Goal: Task Accomplishment & Management: Use online tool/utility

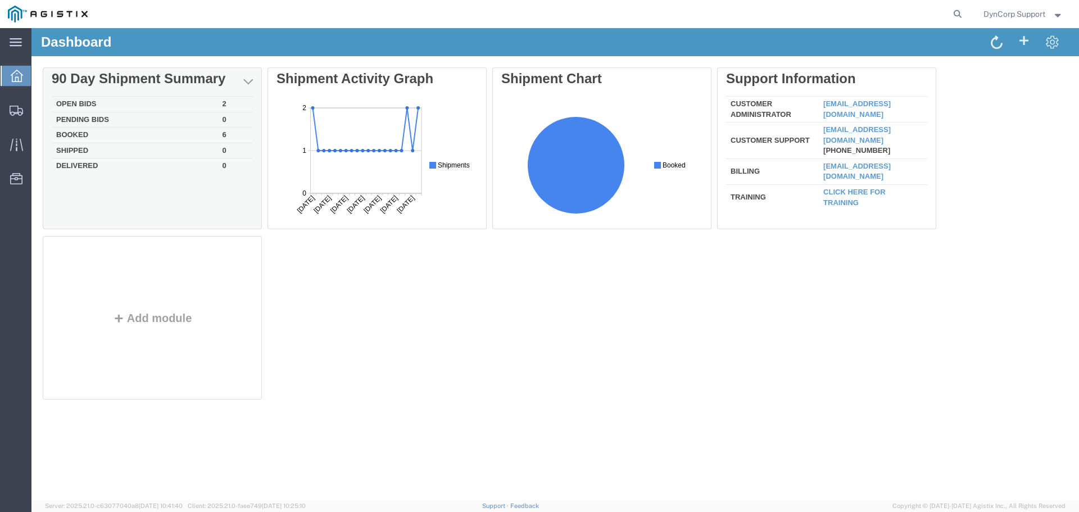
click at [76, 107] on td "Open Bids" at bounding box center [135, 105] width 166 height 16
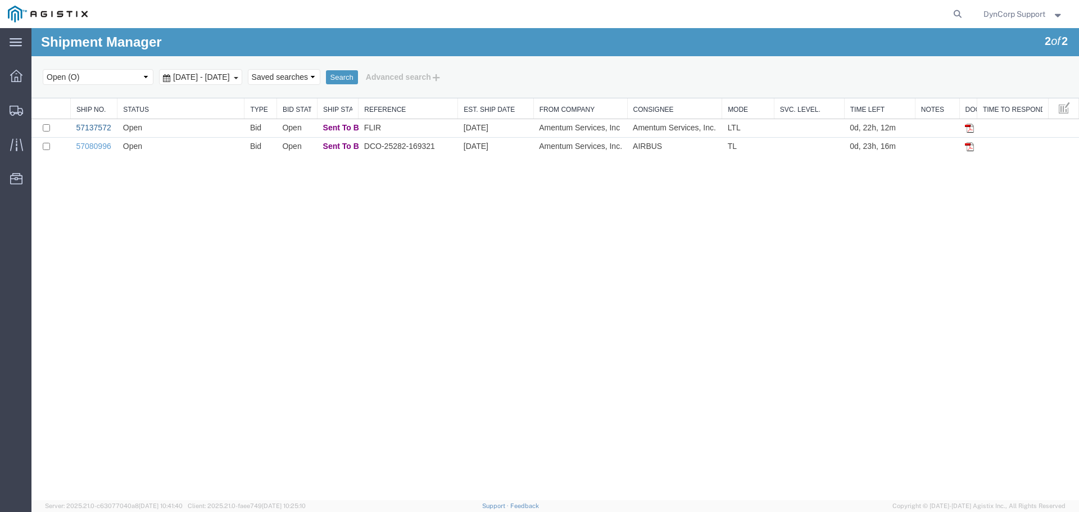
drag, startPoint x: 93, startPoint y: 127, endPoint x: 280, endPoint y: 71, distance: 195.9
click at [93, 127] on link "57137572" at bounding box center [93, 127] width 35 height 9
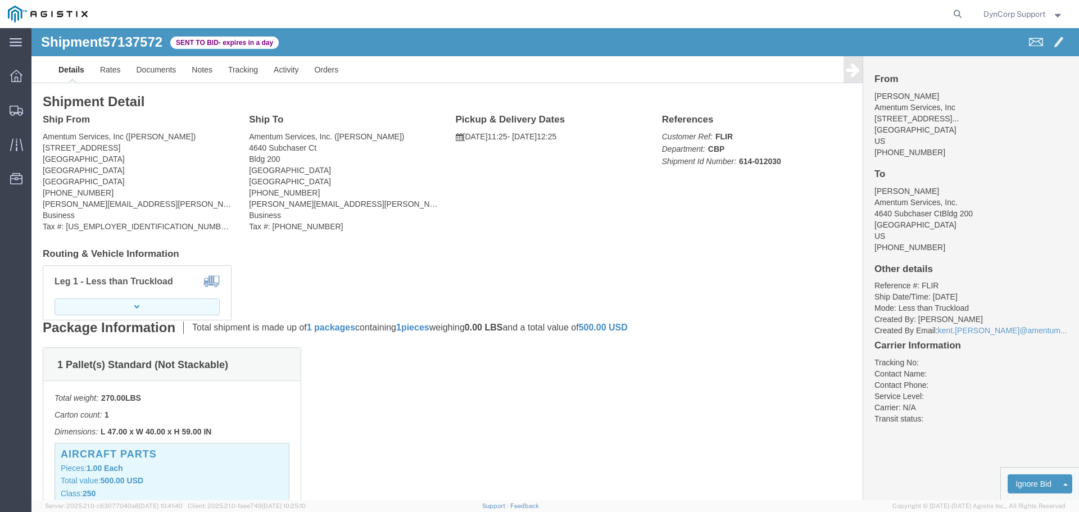
click button "button"
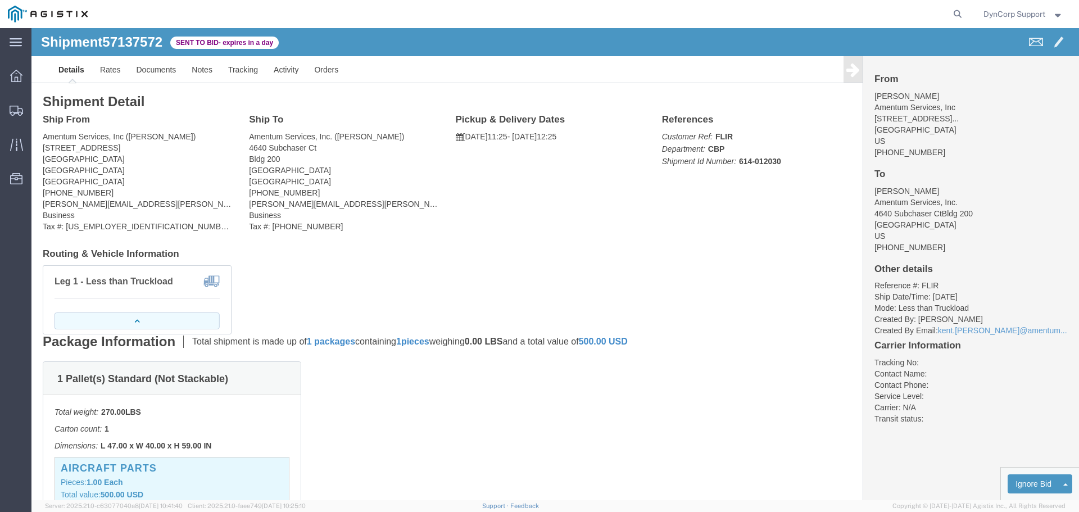
click button "button"
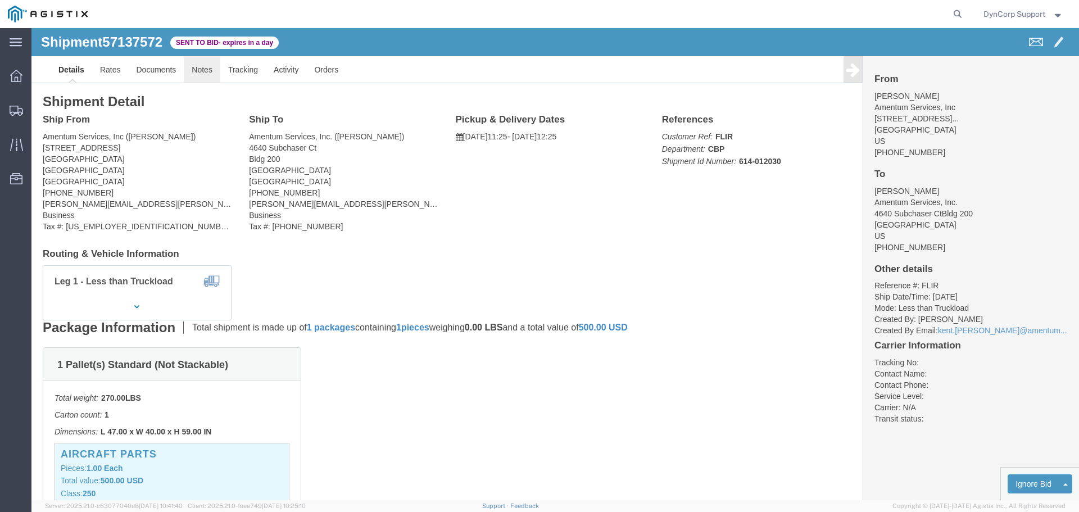
click link "Notes"
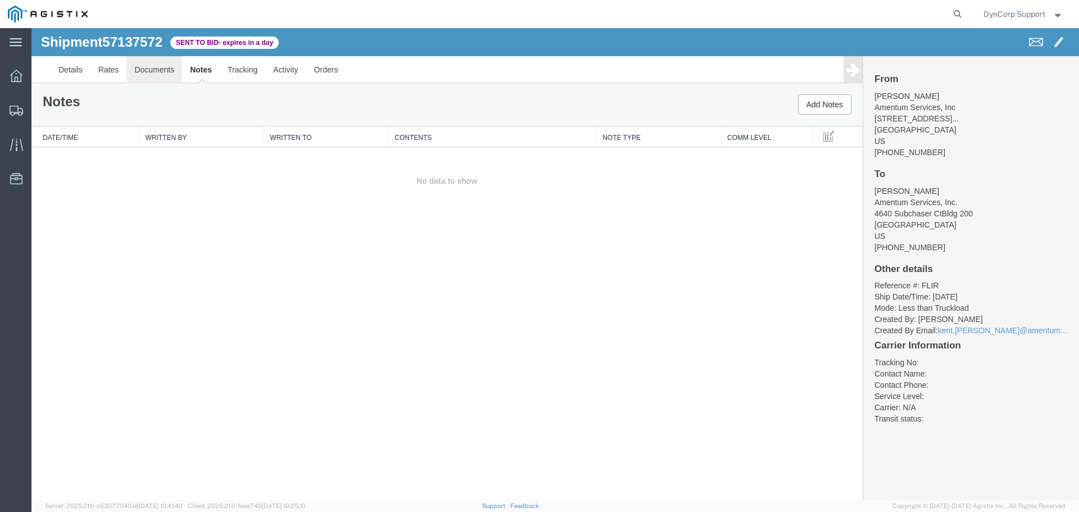
click at [156, 73] on link "Documents" at bounding box center [154, 69] width 56 height 27
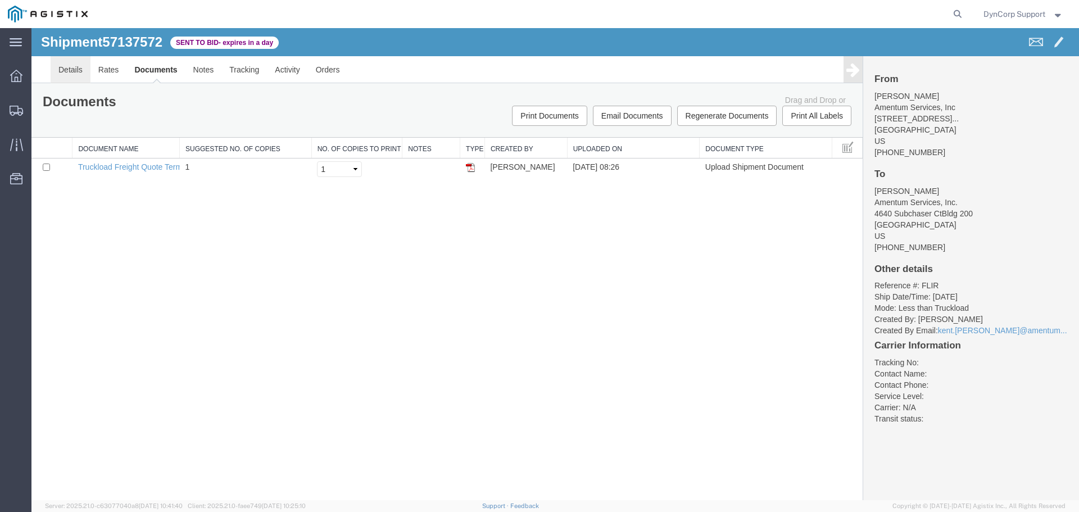
click at [65, 75] on link "Details" at bounding box center [71, 69] width 40 height 27
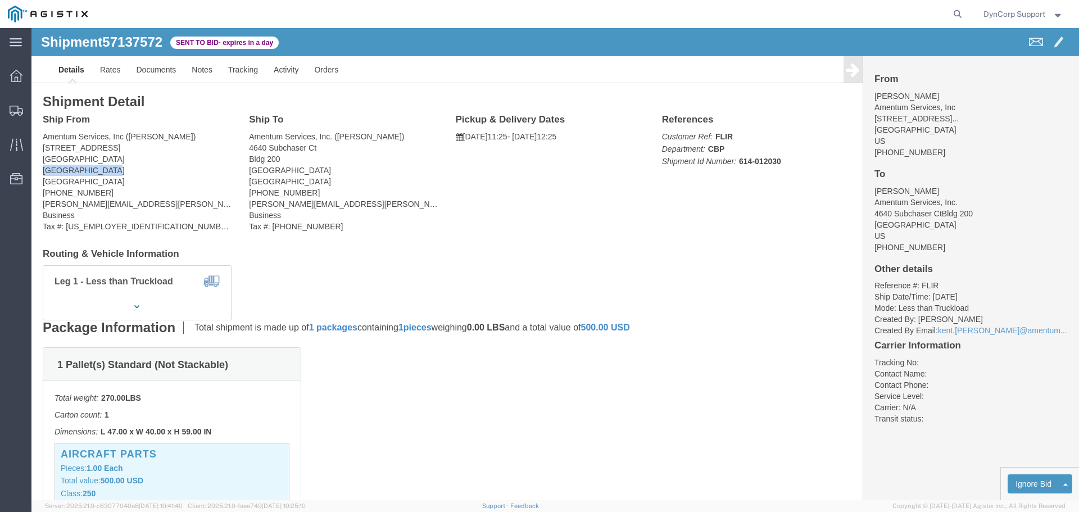
drag, startPoint x: 10, startPoint y: 144, endPoint x: 71, endPoint y: 145, distance: 61.3
click div "Ship From Amentum Services, Inc ([PERSON_NAME]) [STREET_ADDRESS] [PHONE_NUMBER]…"
copy address "[GEOGRAPHIC_DATA]"
click div "Shipment Detail Ship From Amentum Services, Inc ([PERSON_NAME]) [STREET_ADDRESS…"
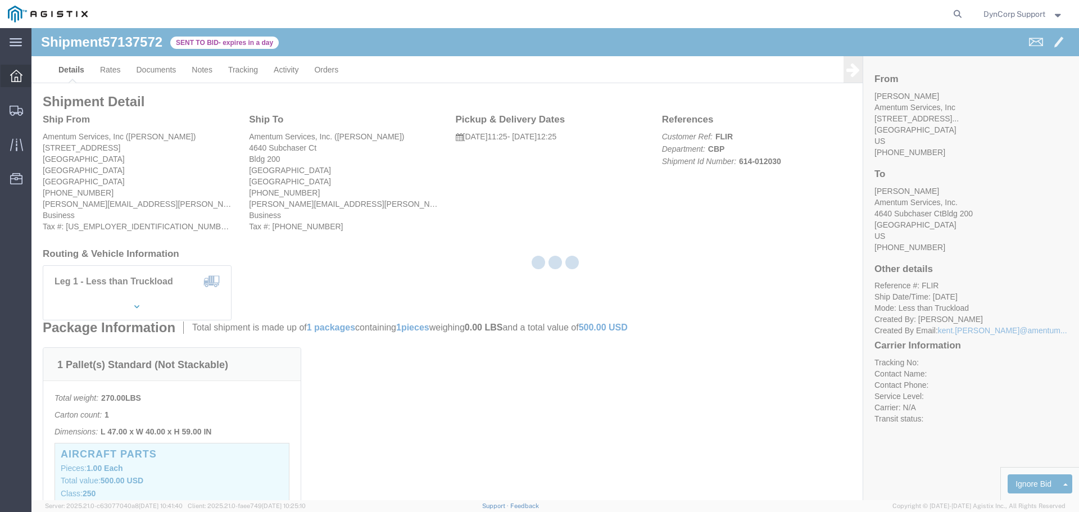
click at [17, 75] on icon at bounding box center [16, 76] width 12 height 12
click at [17, 75] on icon at bounding box center [17, 76] width 12 height 12
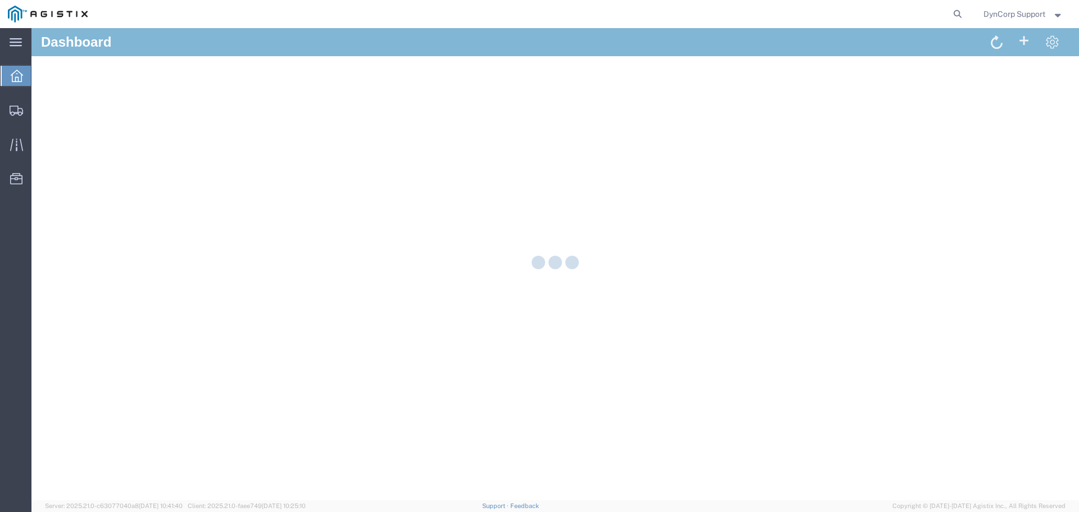
click at [17, 75] on icon at bounding box center [17, 76] width 12 height 12
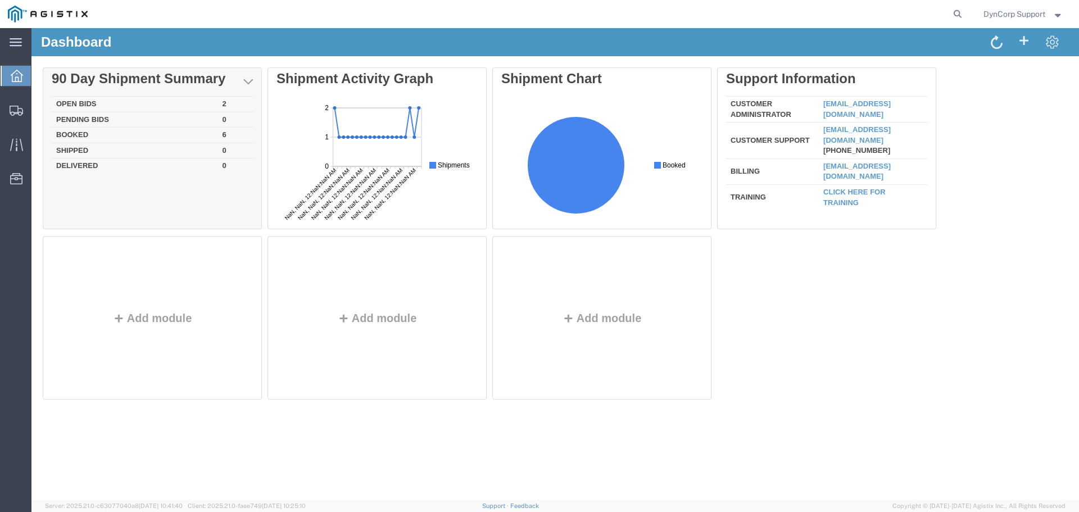
click at [79, 103] on td "Open Bids" at bounding box center [135, 105] width 166 height 16
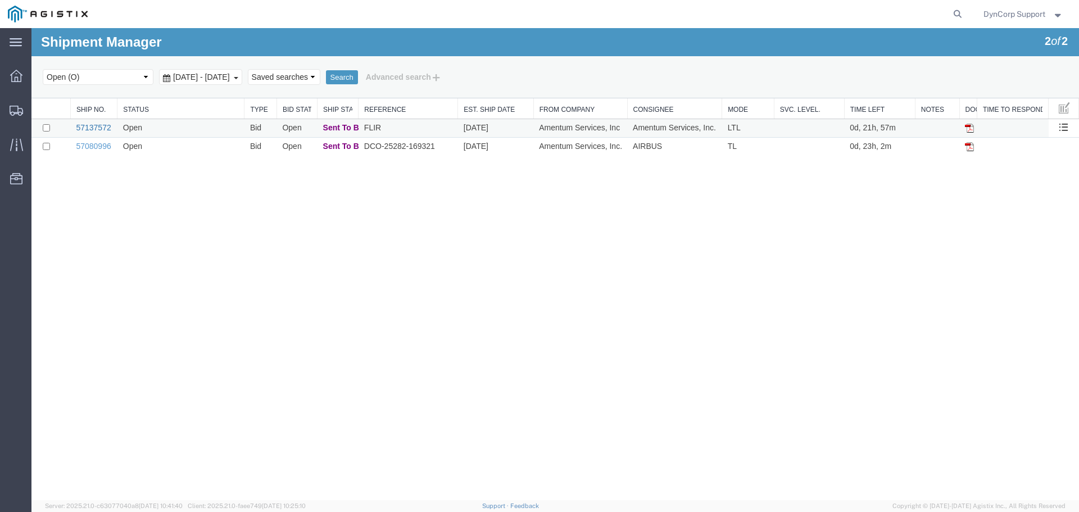
click at [94, 128] on link "57137572" at bounding box center [93, 127] width 35 height 9
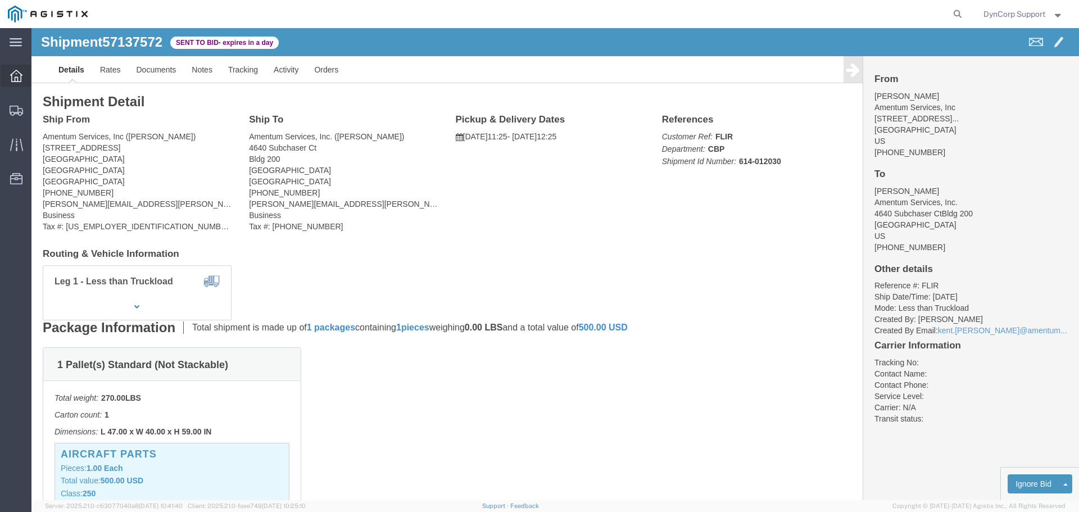
click at [10, 83] on div at bounding box center [16, 76] width 31 height 22
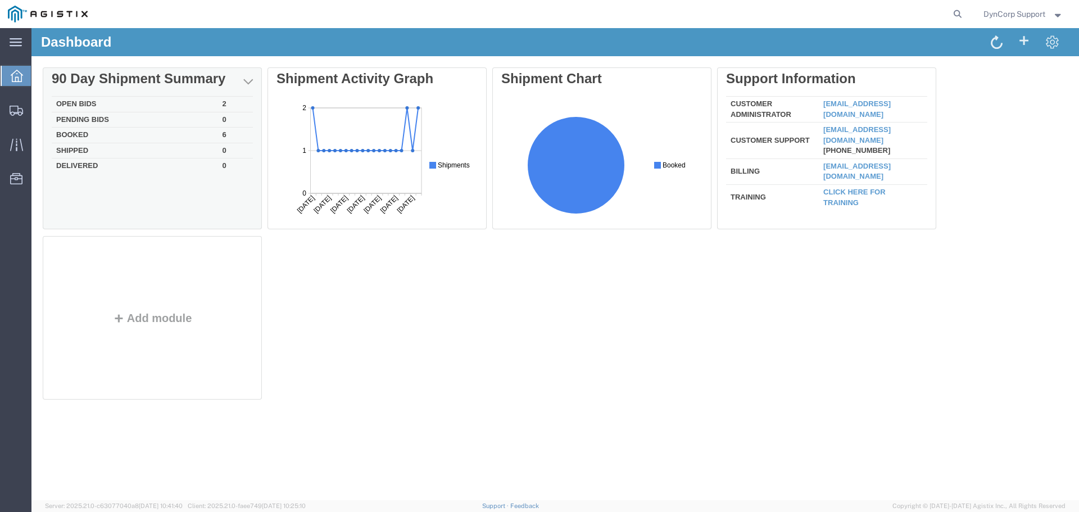
click at [76, 106] on td "Open Bids" at bounding box center [135, 105] width 166 height 16
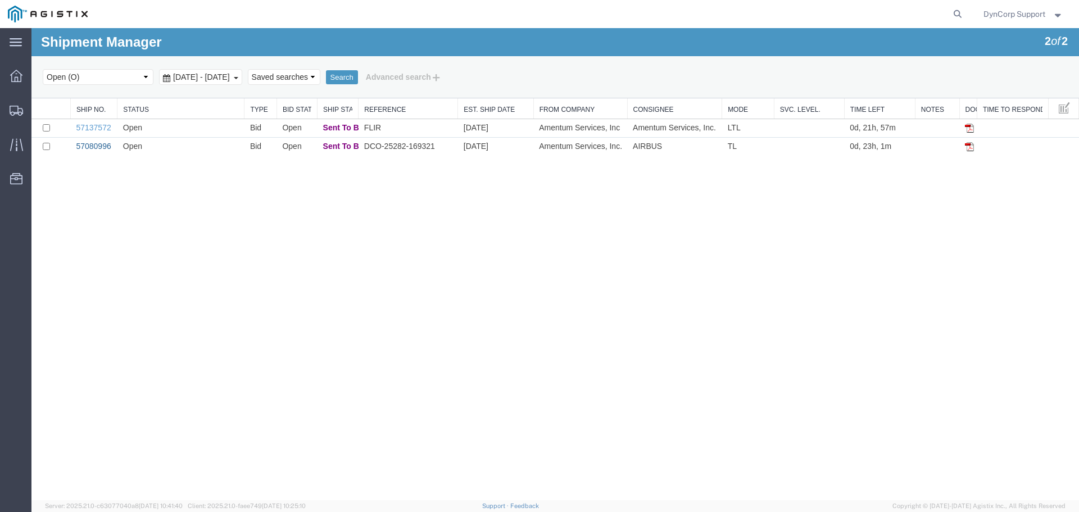
click at [98, 147] on link "57080996" at bounding box center [93, 146] width 35 height 9
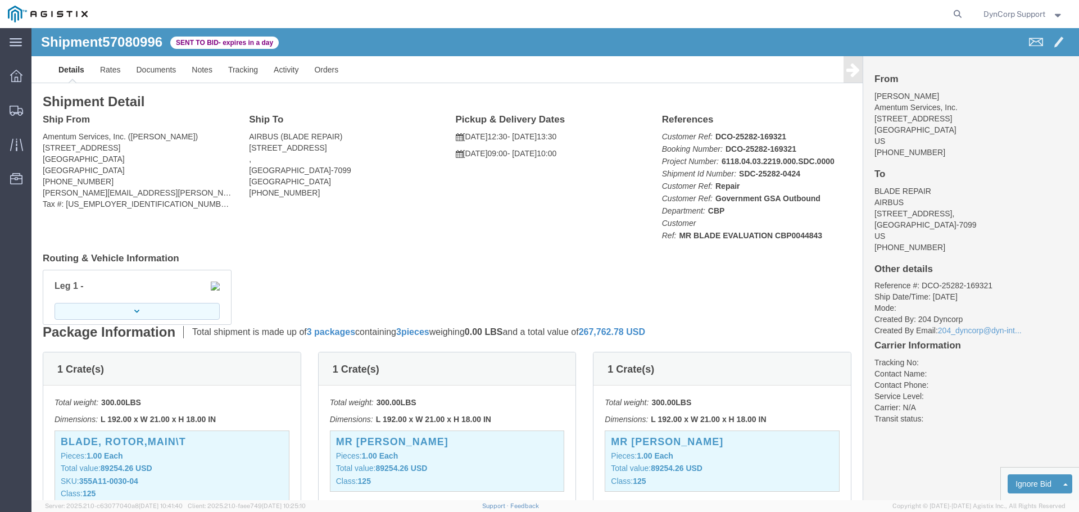
click icon "button"
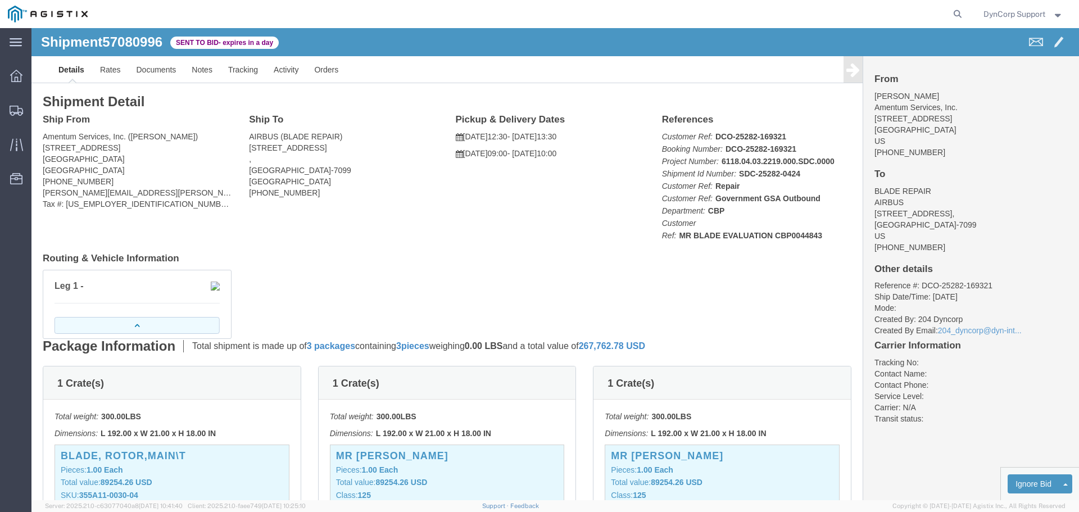
click icon "button"
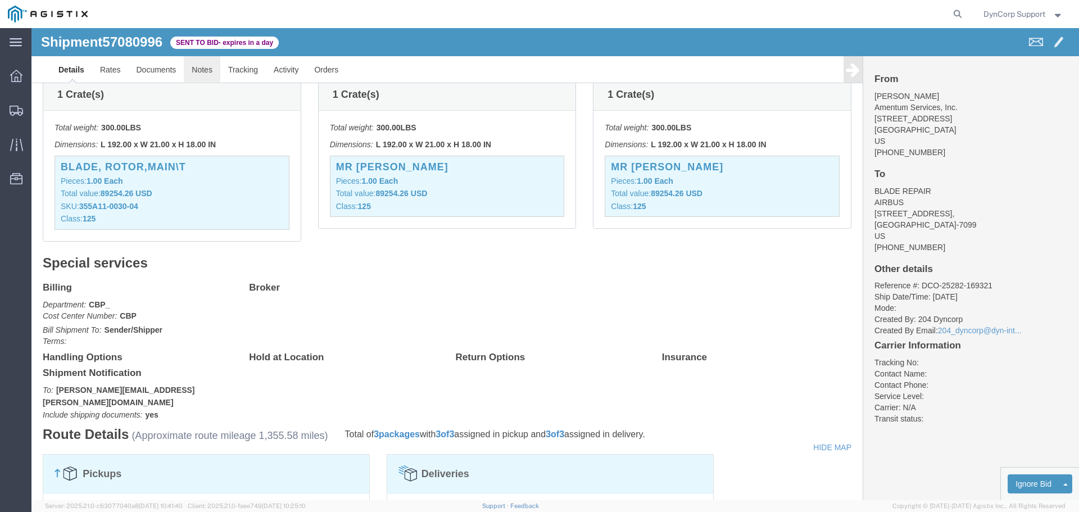
click link "Notes"
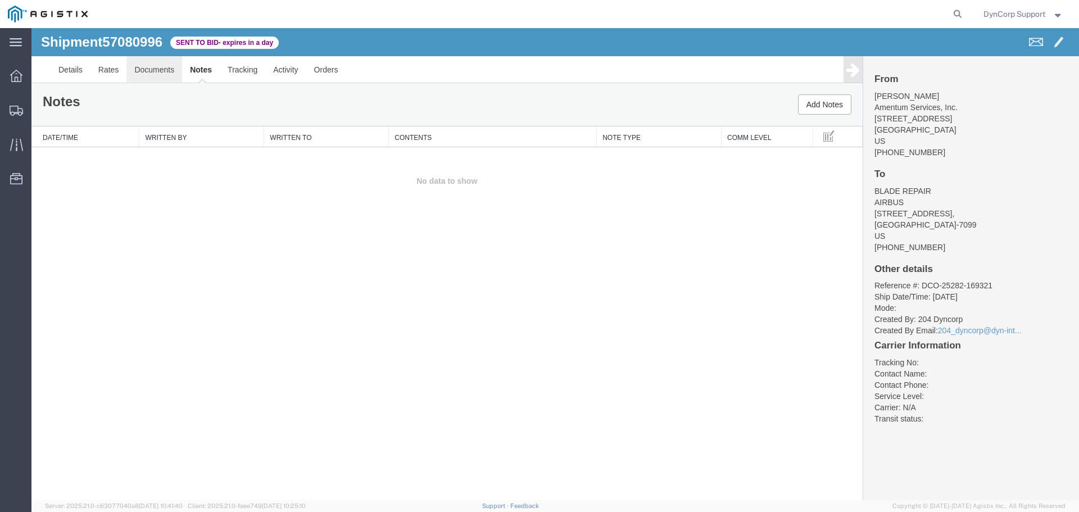
click at [145, 61] on link "Documents" at bounding box center [154, 69] width 56 height 27
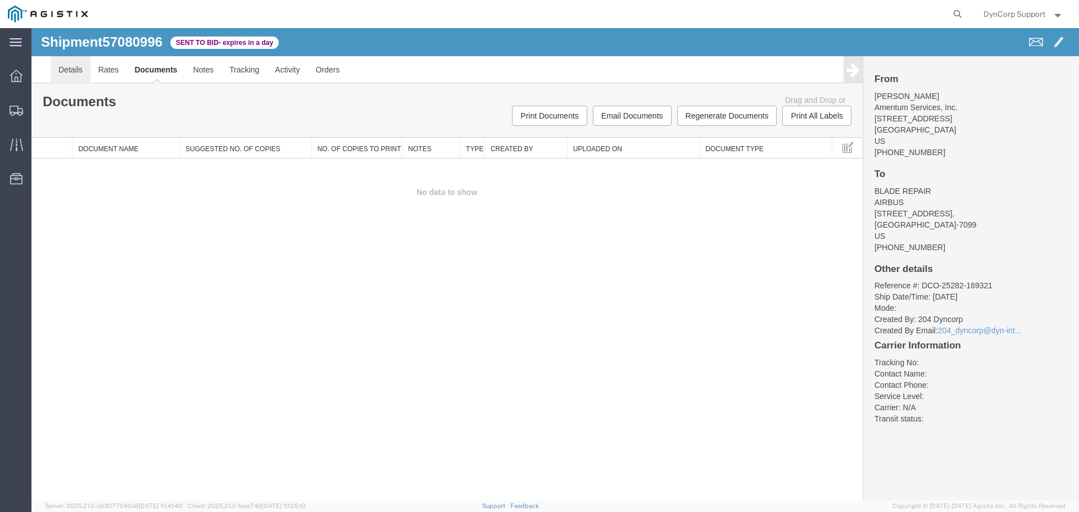
click at [67, 66] on link "Details" at bounding box center [71, 69] width 40 height 27
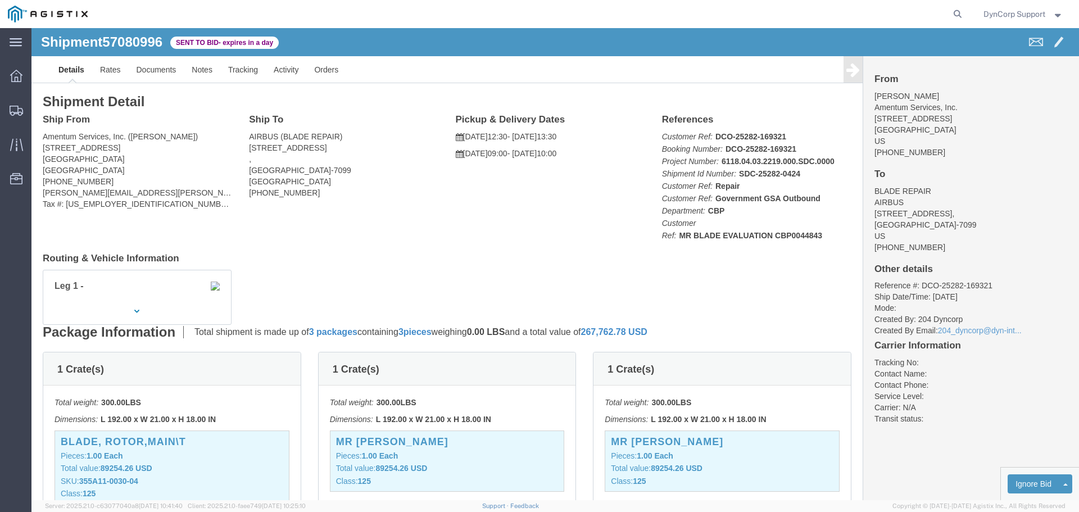
click span "57080996"
copy span "57080996"
click h4 "Routing & Vehicle Information"
click icon "button"
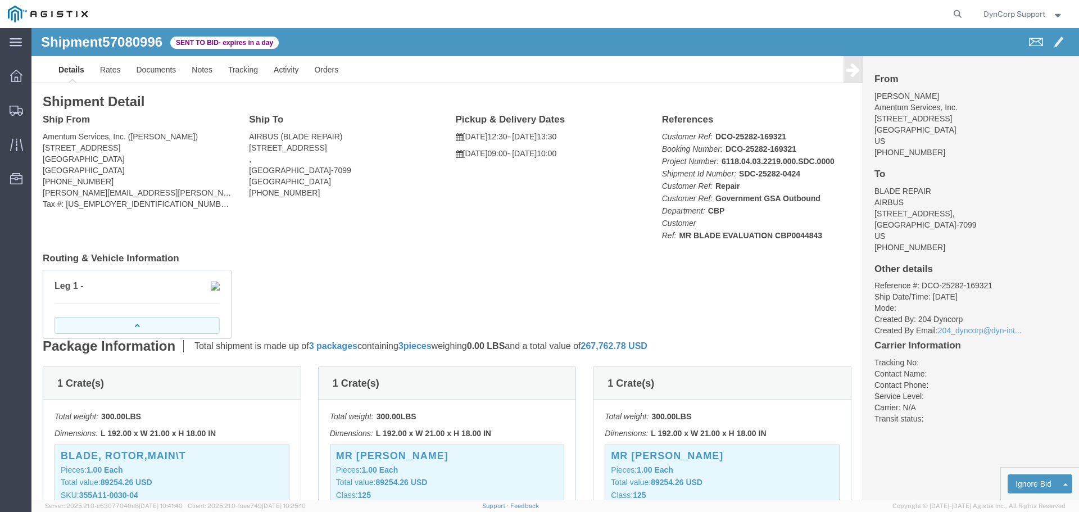
click button "button"
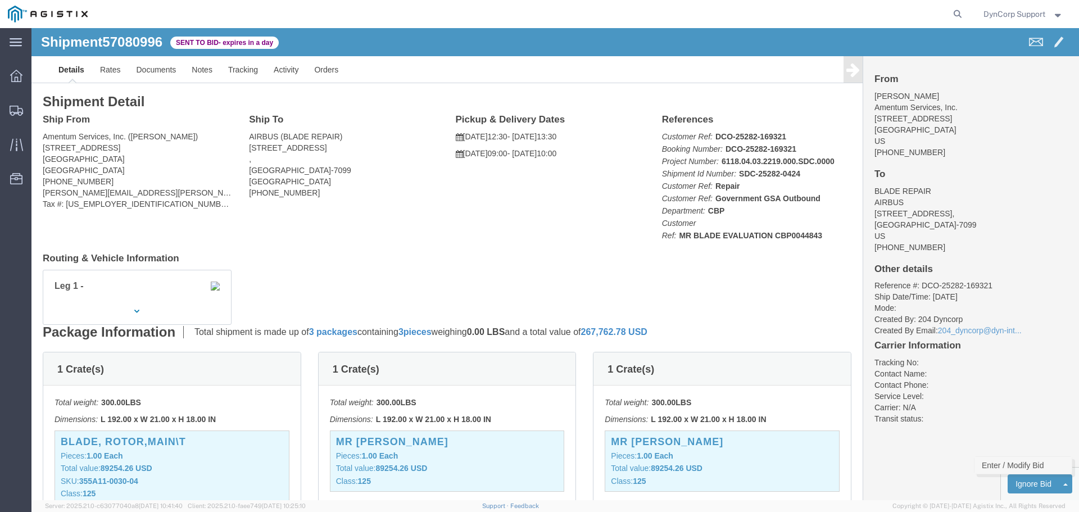
click link "Enter / Modify Bid"
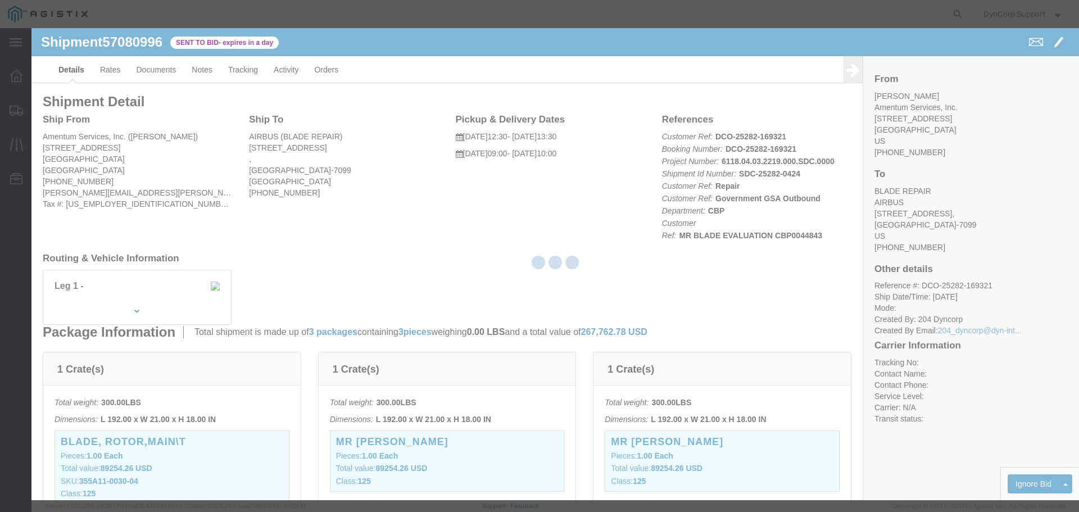
select select "3603"
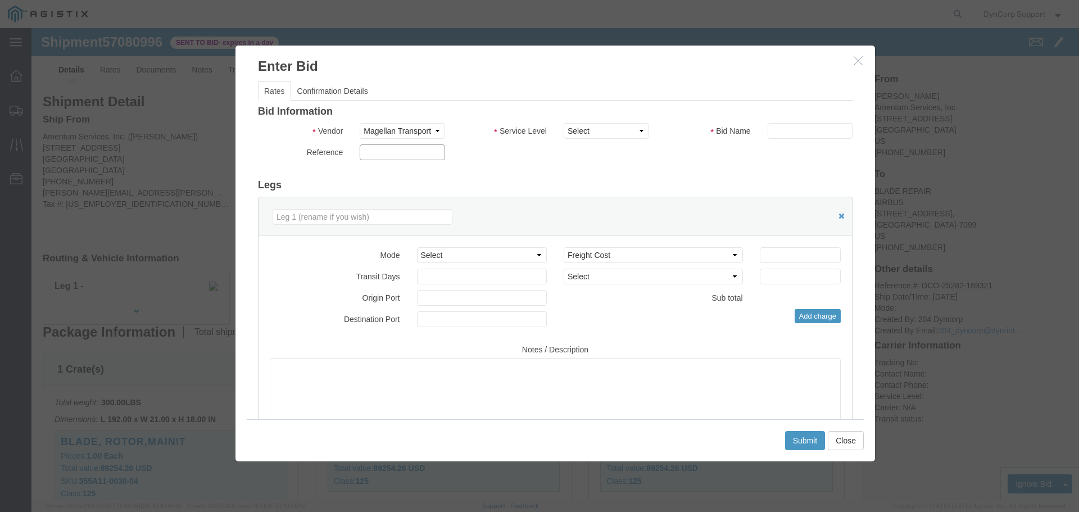
drag, startPoint x: 343, startPoint y: 120, endPoint x: 441, endPoint y: 129, distance: 98.8
click input "text"
paste input "57080996"
type input "57080996"
drag, startPoint x: 590, startPoint y: 97, endPoint x: 587, endPoint y: 108, distance: 11.5
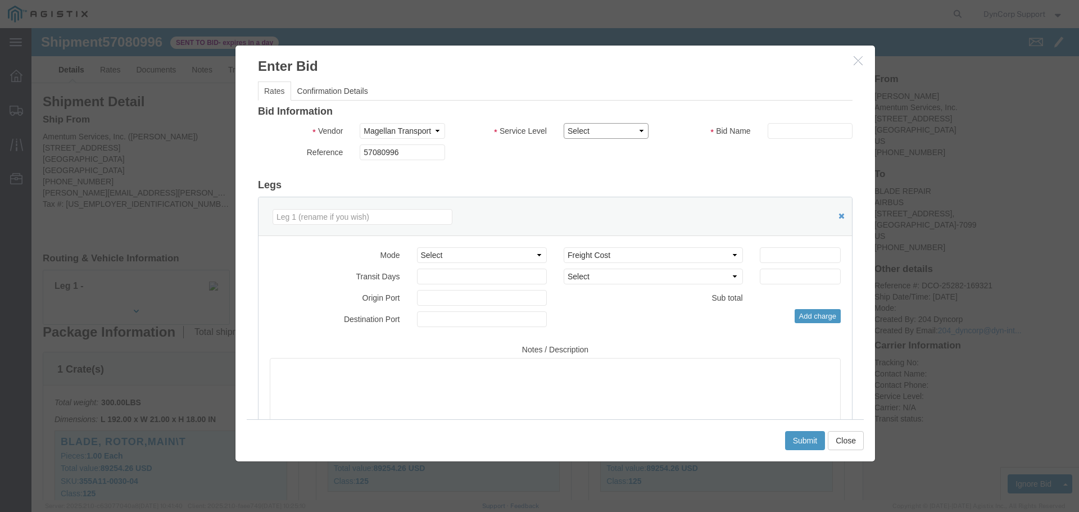
click select "Select LTL 5+ Day LTL Economy 3 - 5 Day Less than Truckload TL Standard 3 - 5 D…"
select select "29547"
click select "Select LTL 5+ Day LTL Economy 3 - 5 Day Less than Truckload TL Standard 3 - 5 D…"
click input "text"
paste input "57080996"
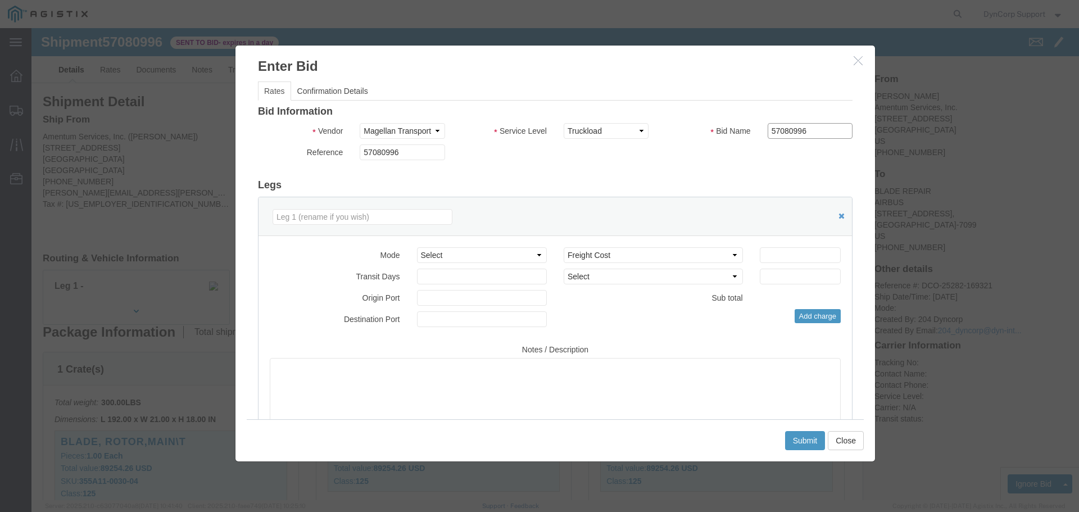
type input "57080996"
click select "Select Air Less than Truckload Multi-Leg Ocean Freight Rail Small Parcel Truckl…"
select select "TL"
click select "Select Air Less than Truckload Multi-Leg Ocean Freight Rail Small Parcel Truckl…"
click input "number"
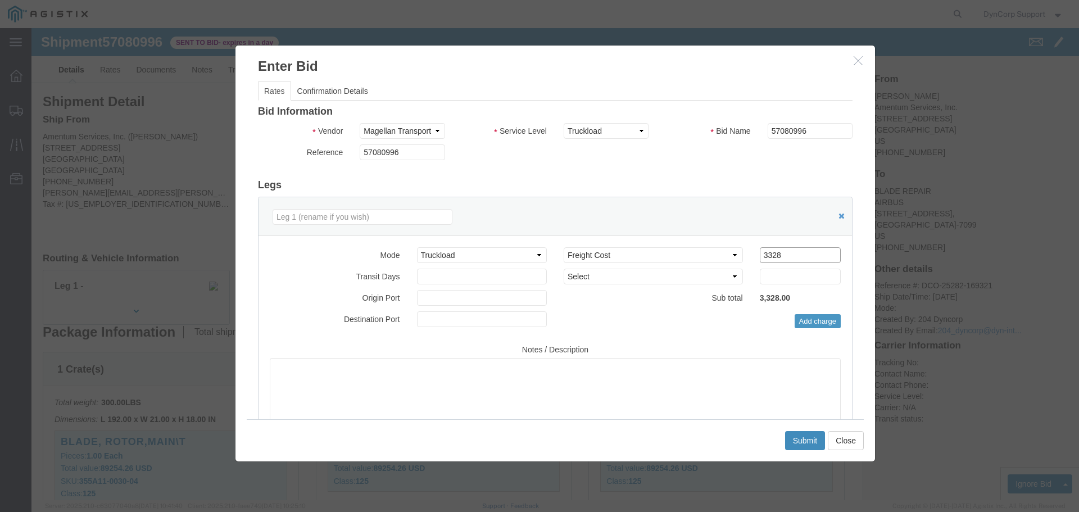
type input "3328"
click button "Submit"
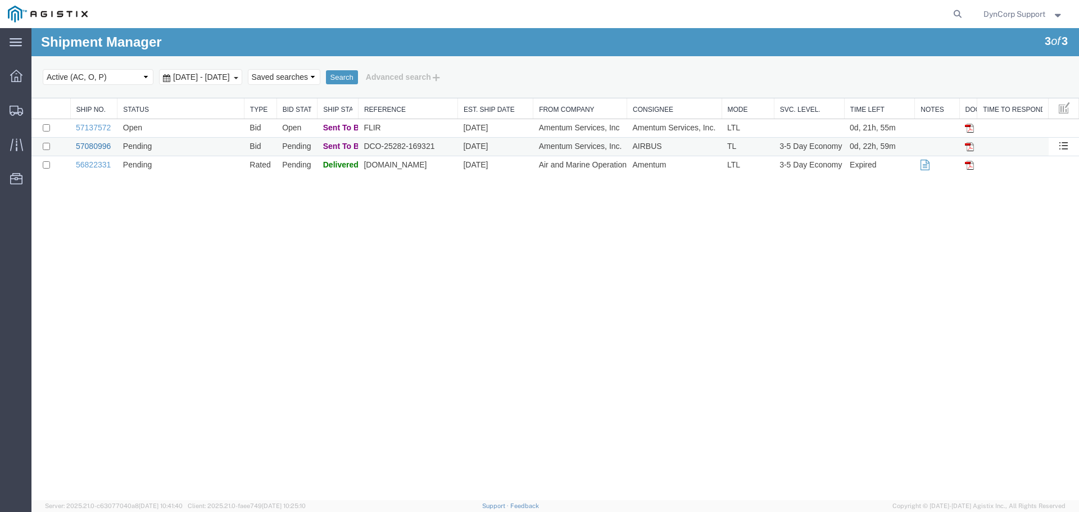
click at [88, 146] on link "57080996" at bounding box center [93, 146] width 35 height 9
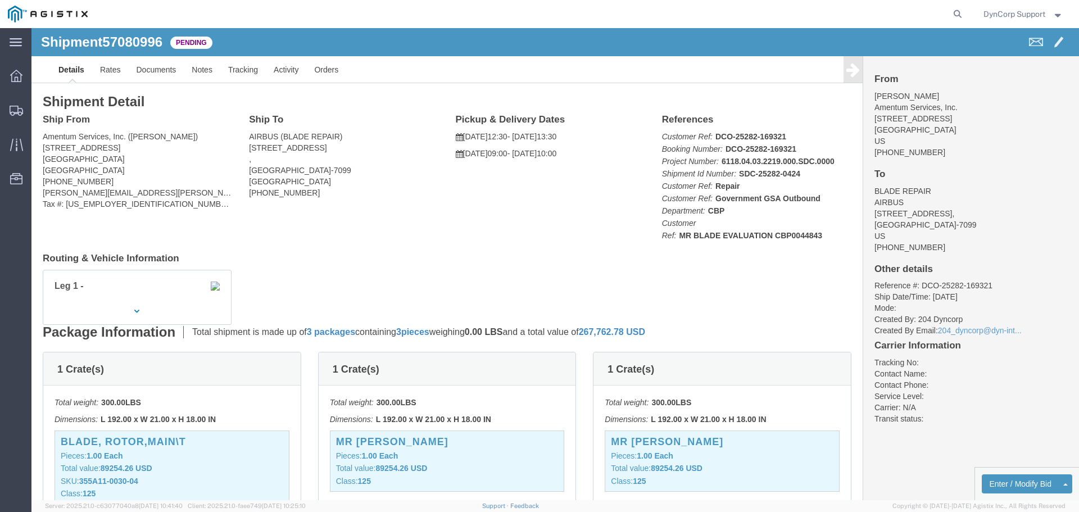
click div "Ship From Amentum Services, Inc. ([PERSON_NAME]) [STREET_ADDRESS] [PHONE_NUMBER…"
click button "button"
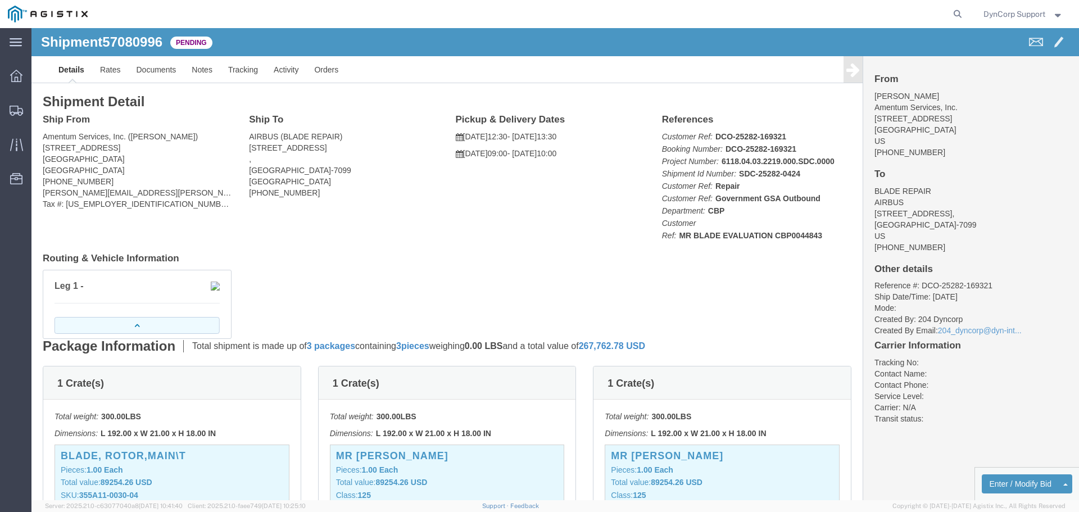
click button "button"
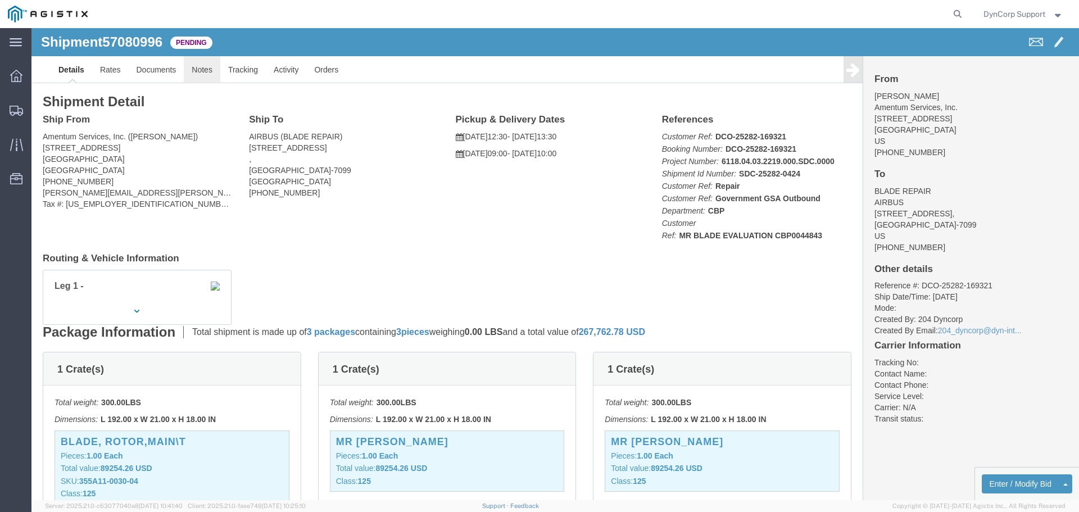
click link "Notes"
